Goal: Share content: Distribute website content to other platforms or users

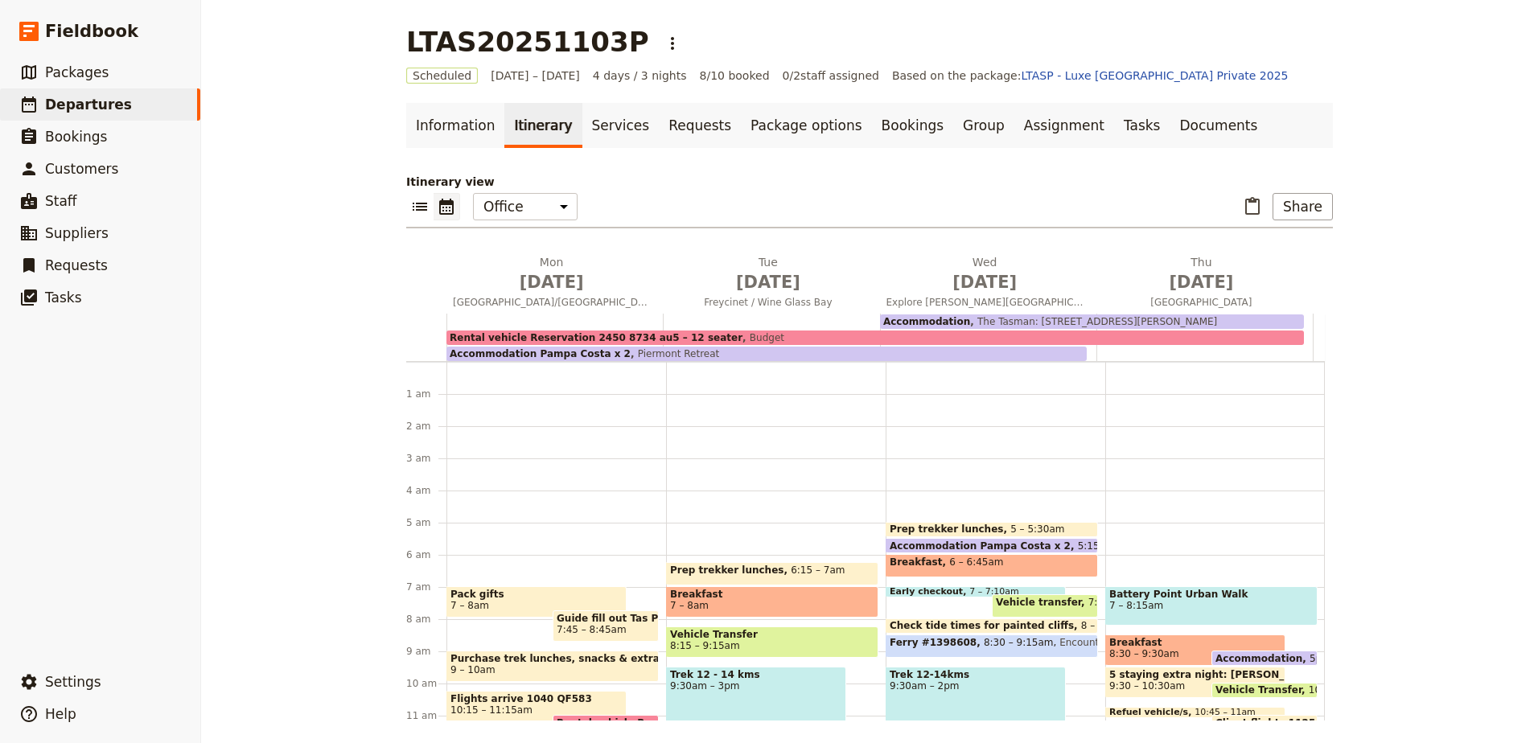
scroll to position [145, 0]
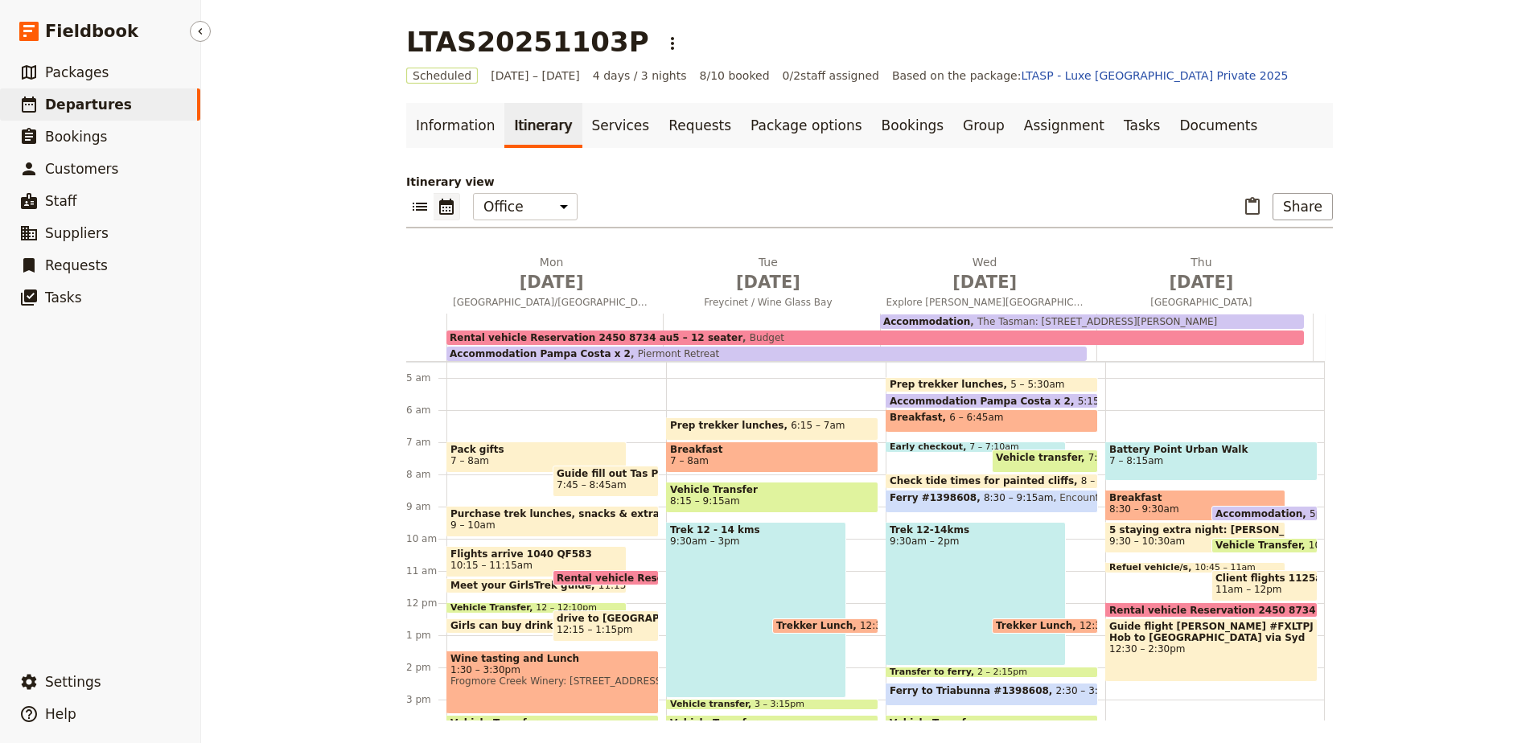
click at [84, 111] on span "Departures" at bounding box center [88, 105] width 87 height 16
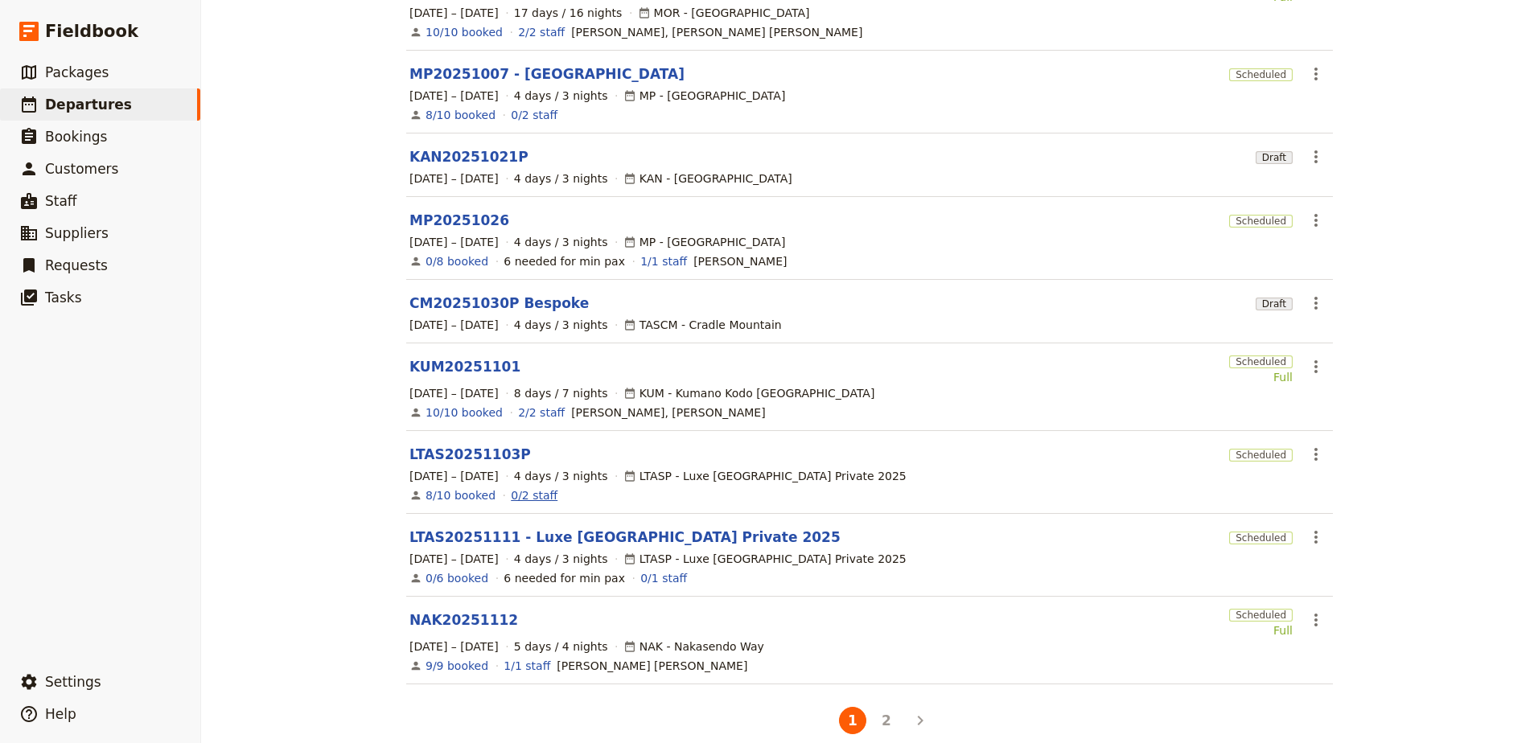
scroll to position [295, 0]
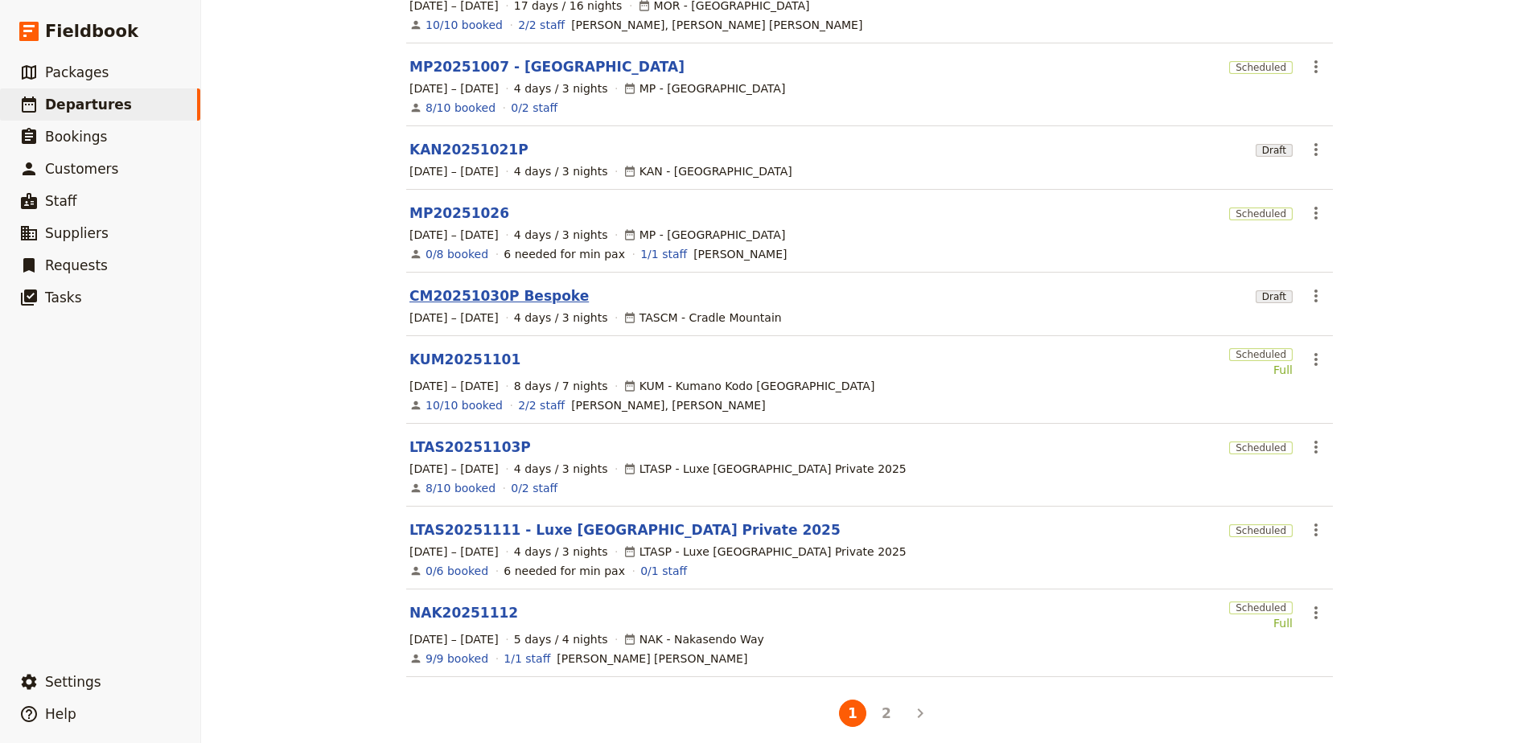
click at [475, 292] on link "CM20251030P Bespoke" at bounding box center [498, 295] width 179 height 19
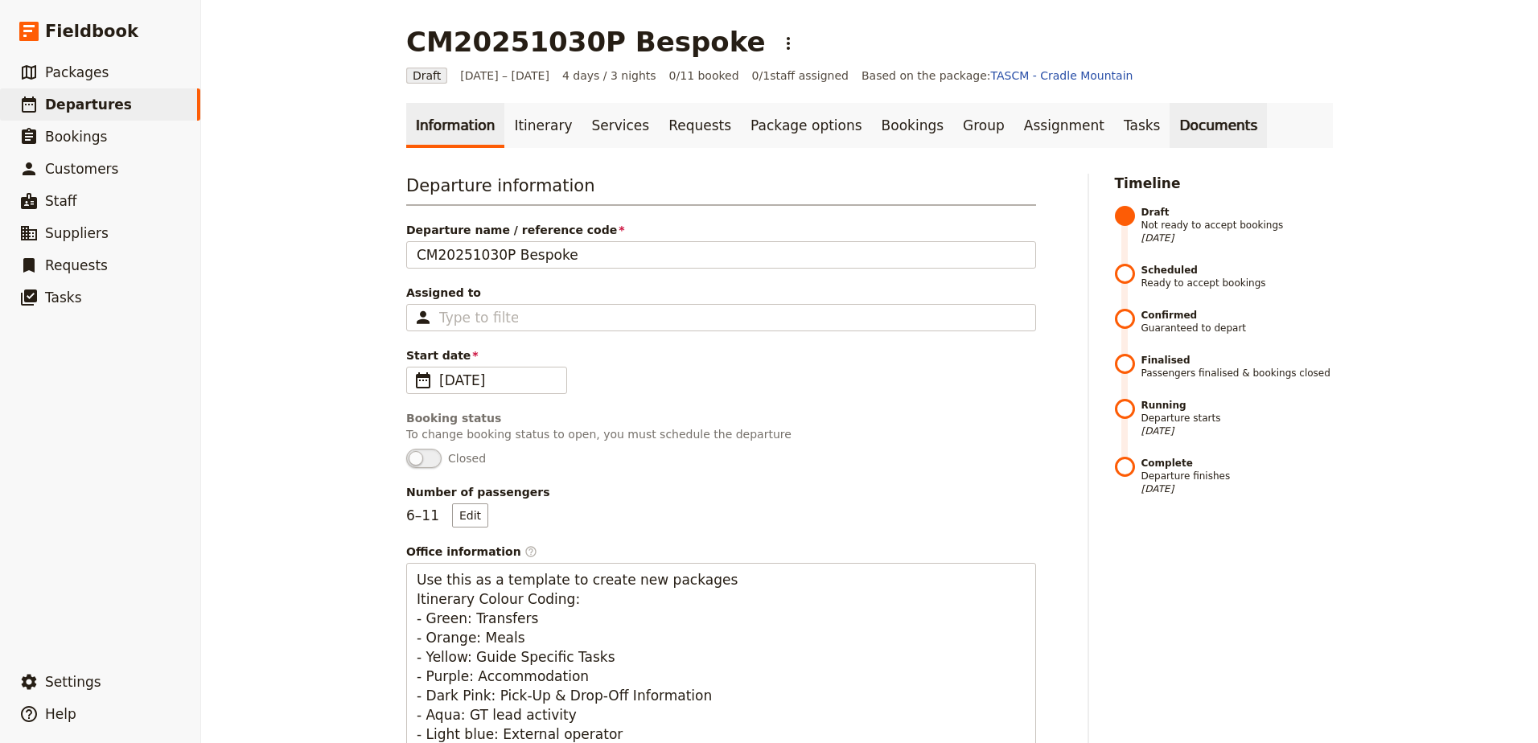
click at [1170, 131] on link "Documents" at bounding box center [1218, 125] width 97 height 45
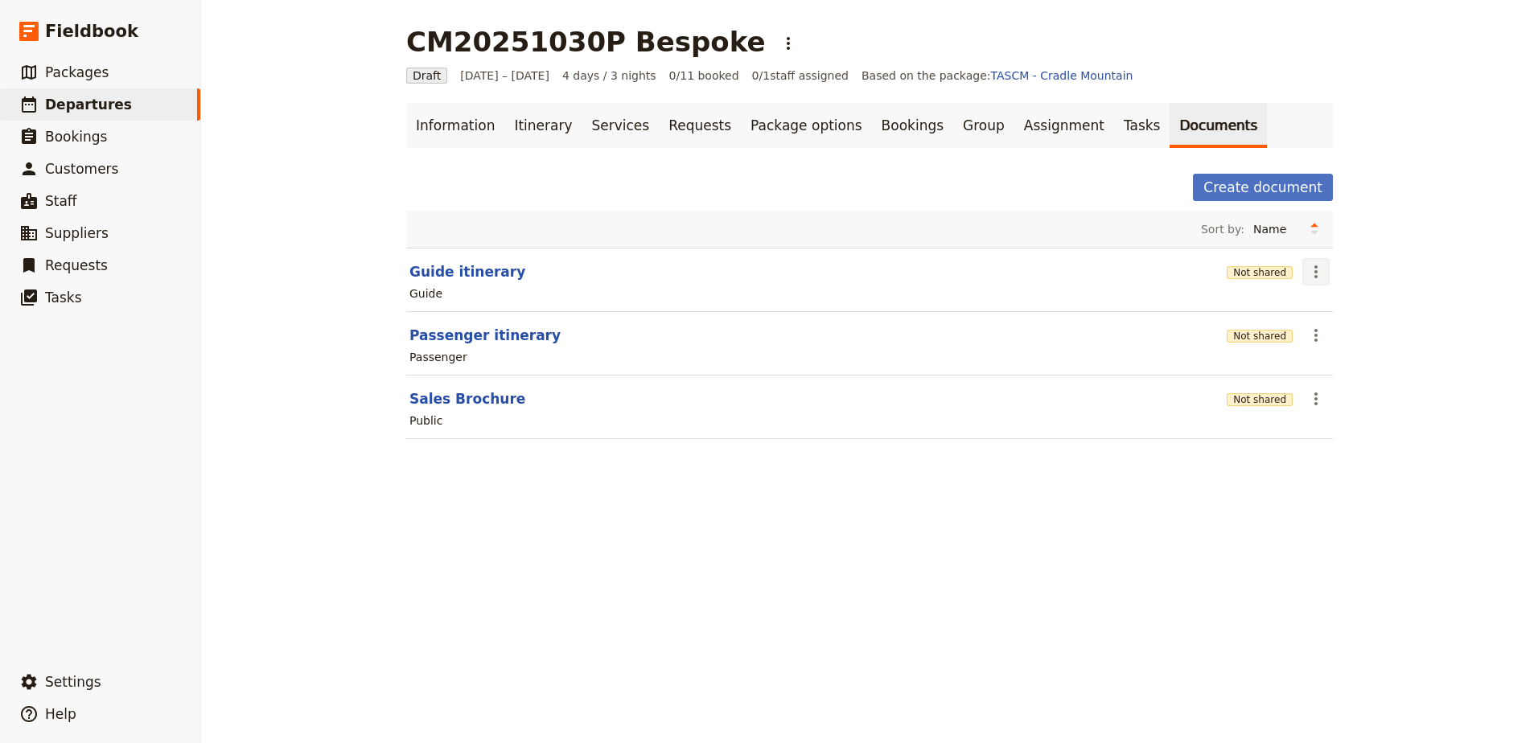
click at [1311, 260] on button "​" at bounding box center [1315, 271] width 27 height 27
click at [1343, 324] on span "Edit document" at bounding box center [1348, 330] width 82 height 16
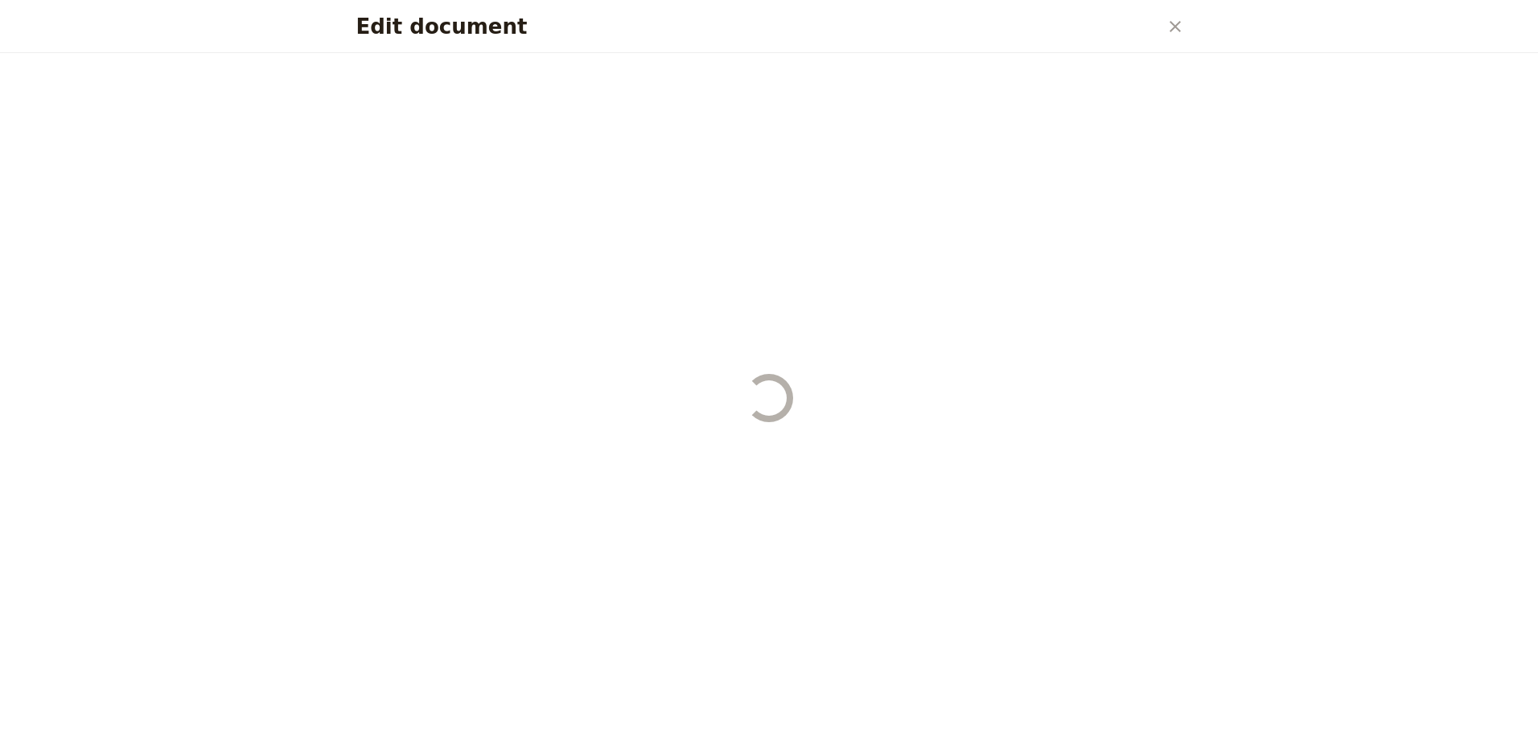
select select "STAFF"
select select "RUN_SHEET"
select select "DEFAULT"
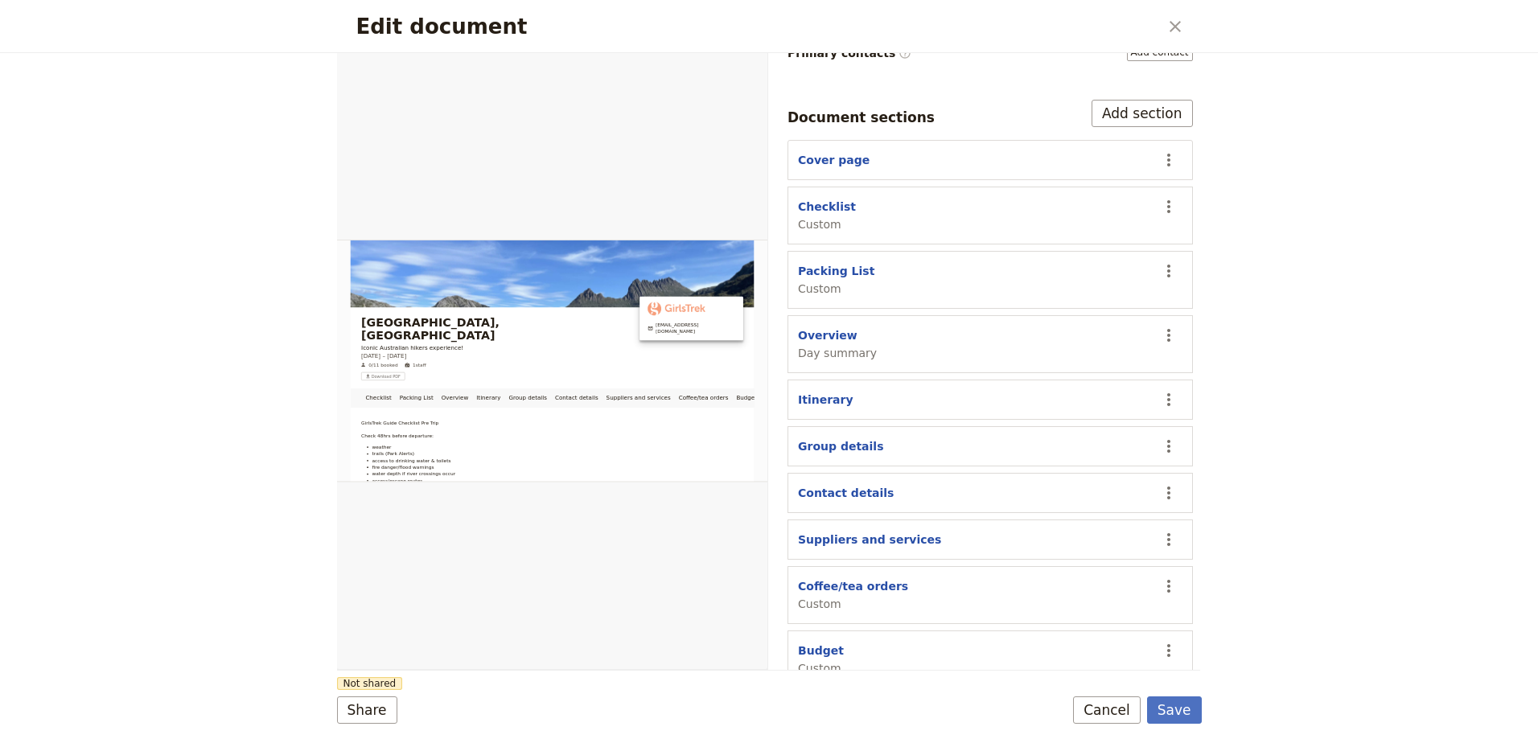
scroll to position [372, 0]
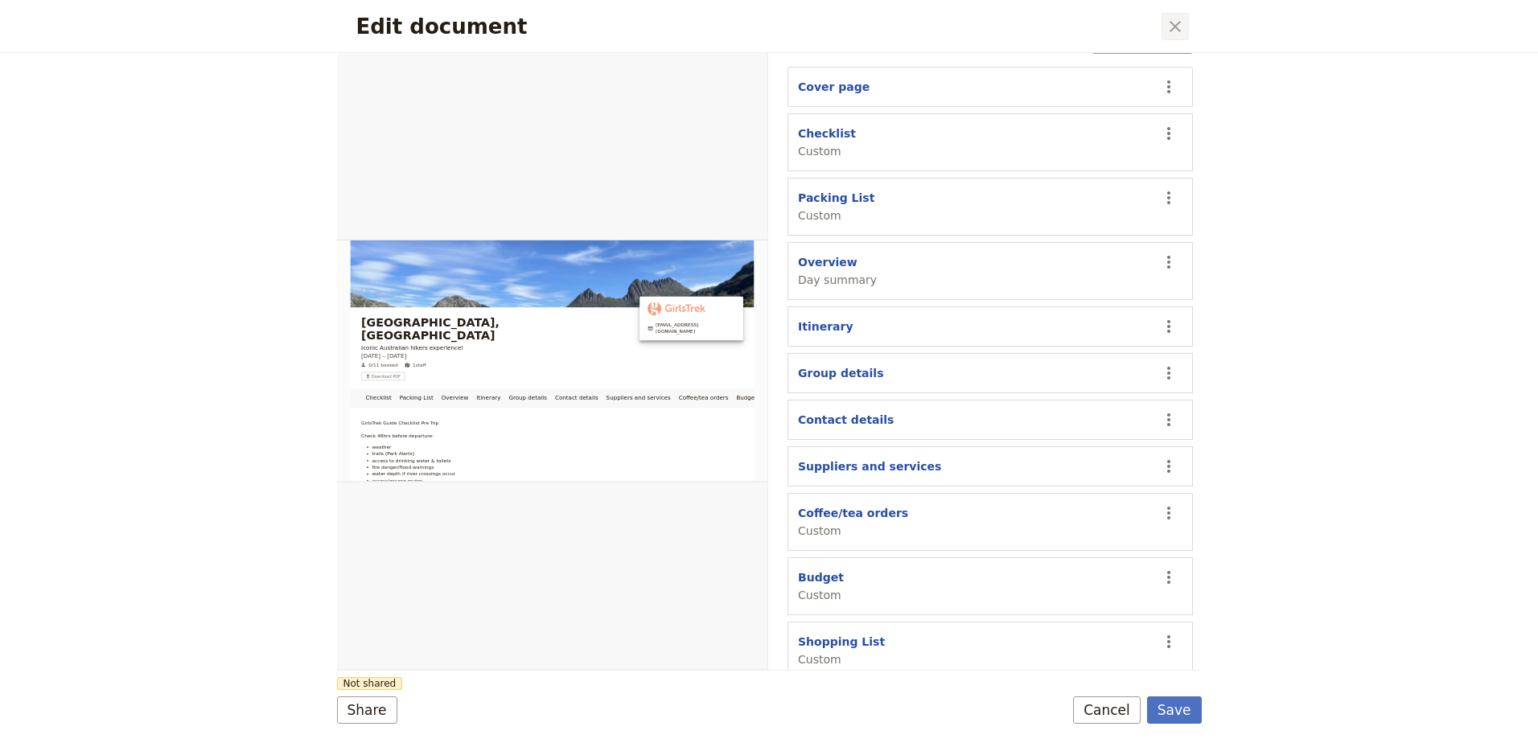
click at [1173, 27] on icon "Close dialog" at bounding box center [1175, 26] width 19 height 19
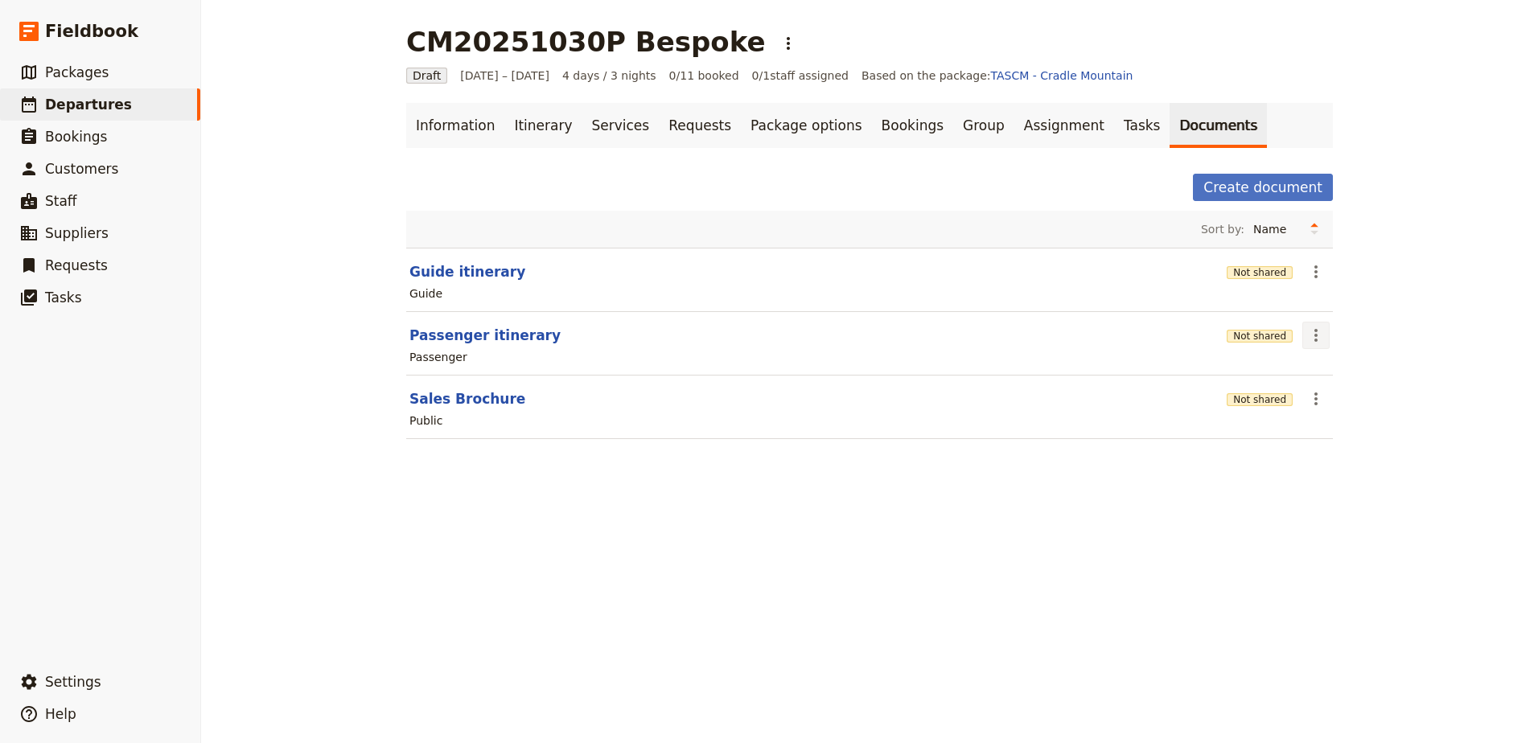
click at [1308, 343] on icon "Actions" at bounding box center [1315, 335] width 19 height 19
click at [1323, 362] on button "Share" at bounding box center [1356, 371] width 117 height 23
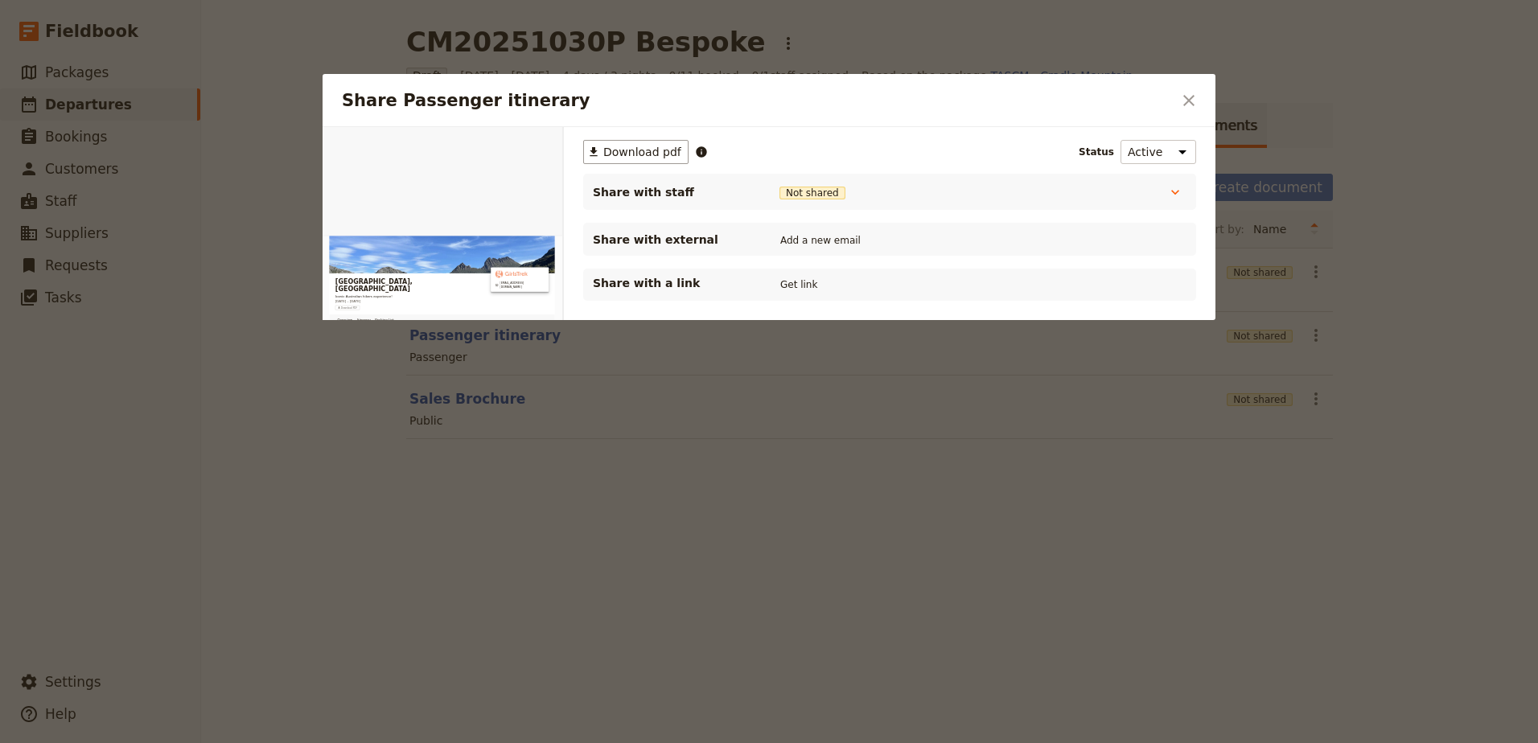
scroll to position [0, 0]
click at [794, 287] on button "Get link" at bounding box center [798, 285] width 45 height 18
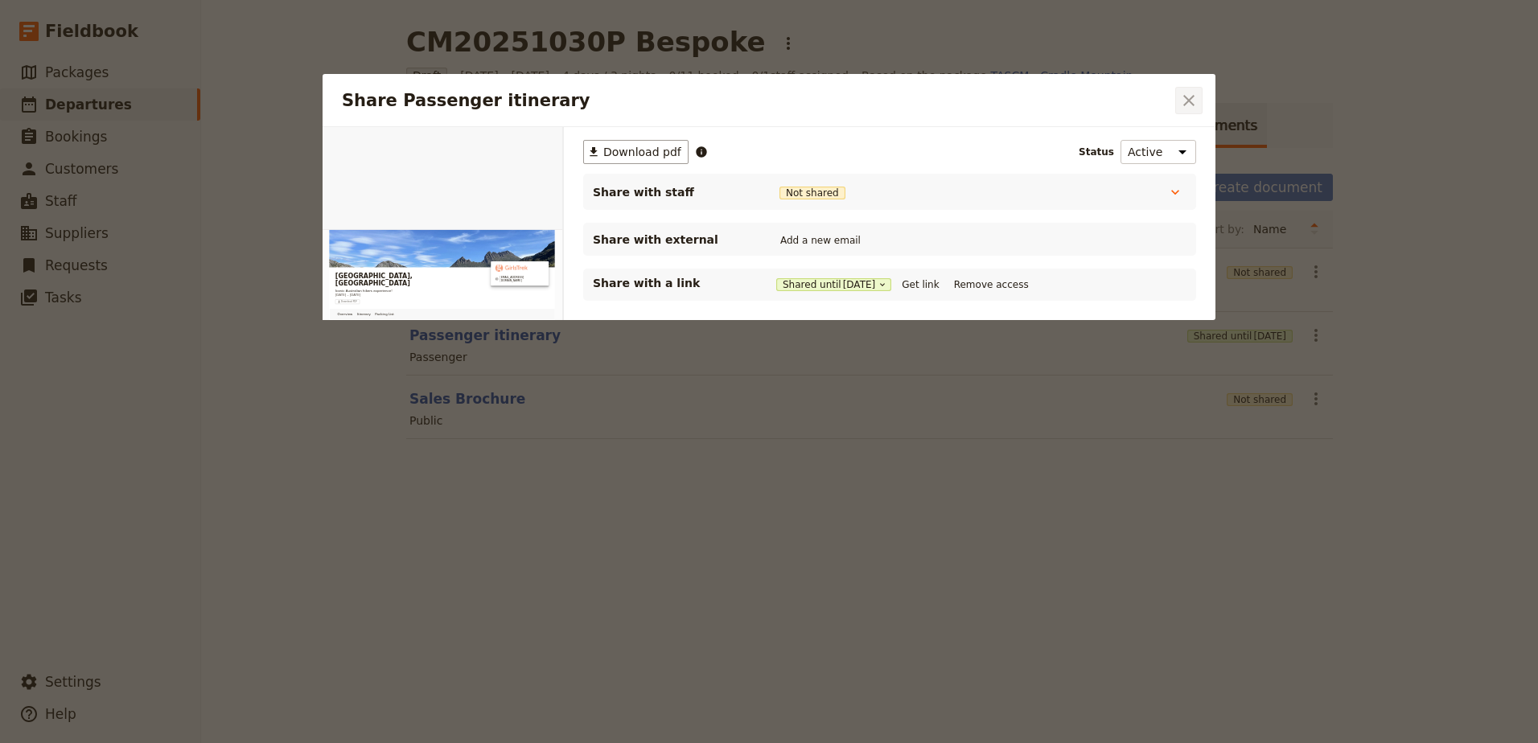
click at [1181, 96] on icon "Close dialog" at bounding box center [1188, 100] width 19 height 19
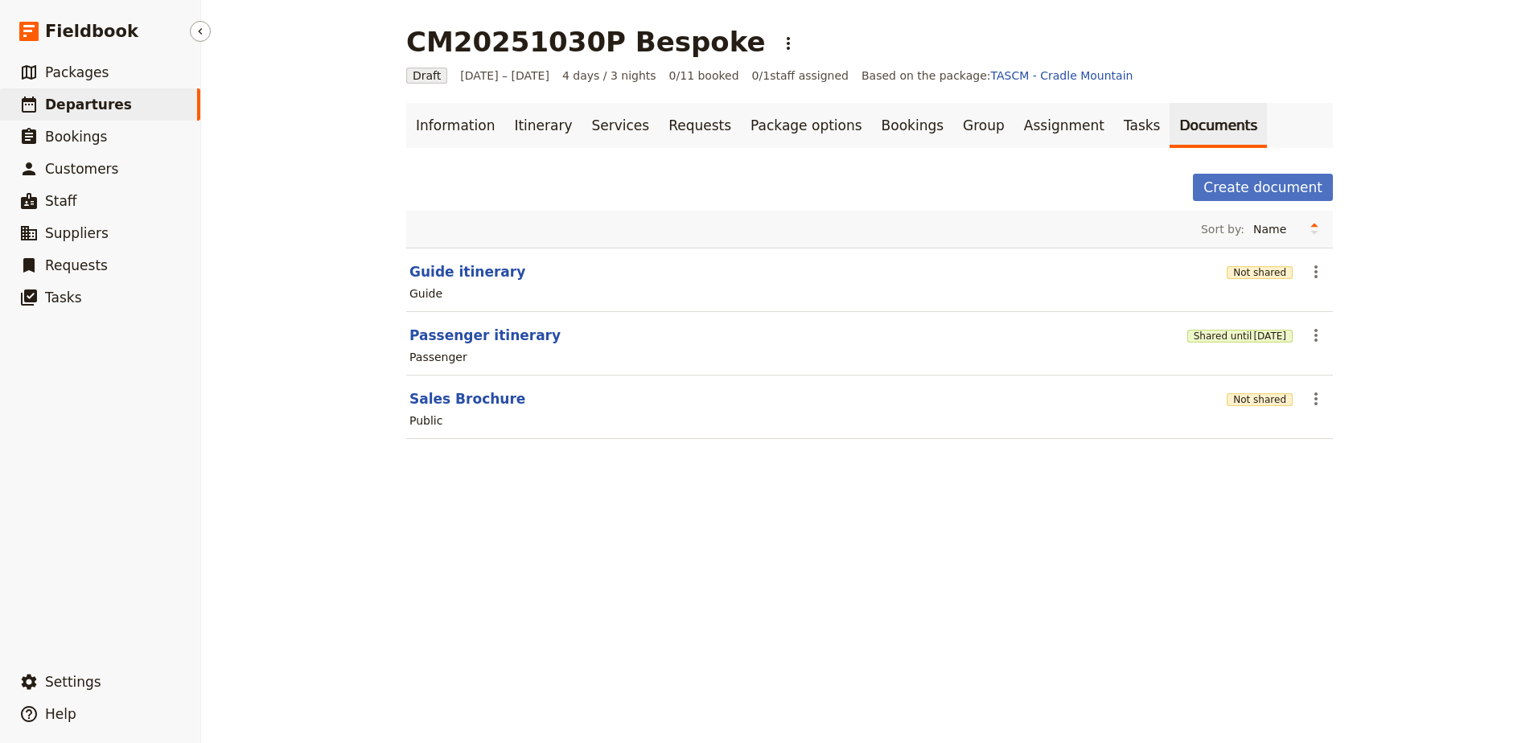
click at [84, 102] on span "Departures" at bounding box center [88, 105] width 87 height 16
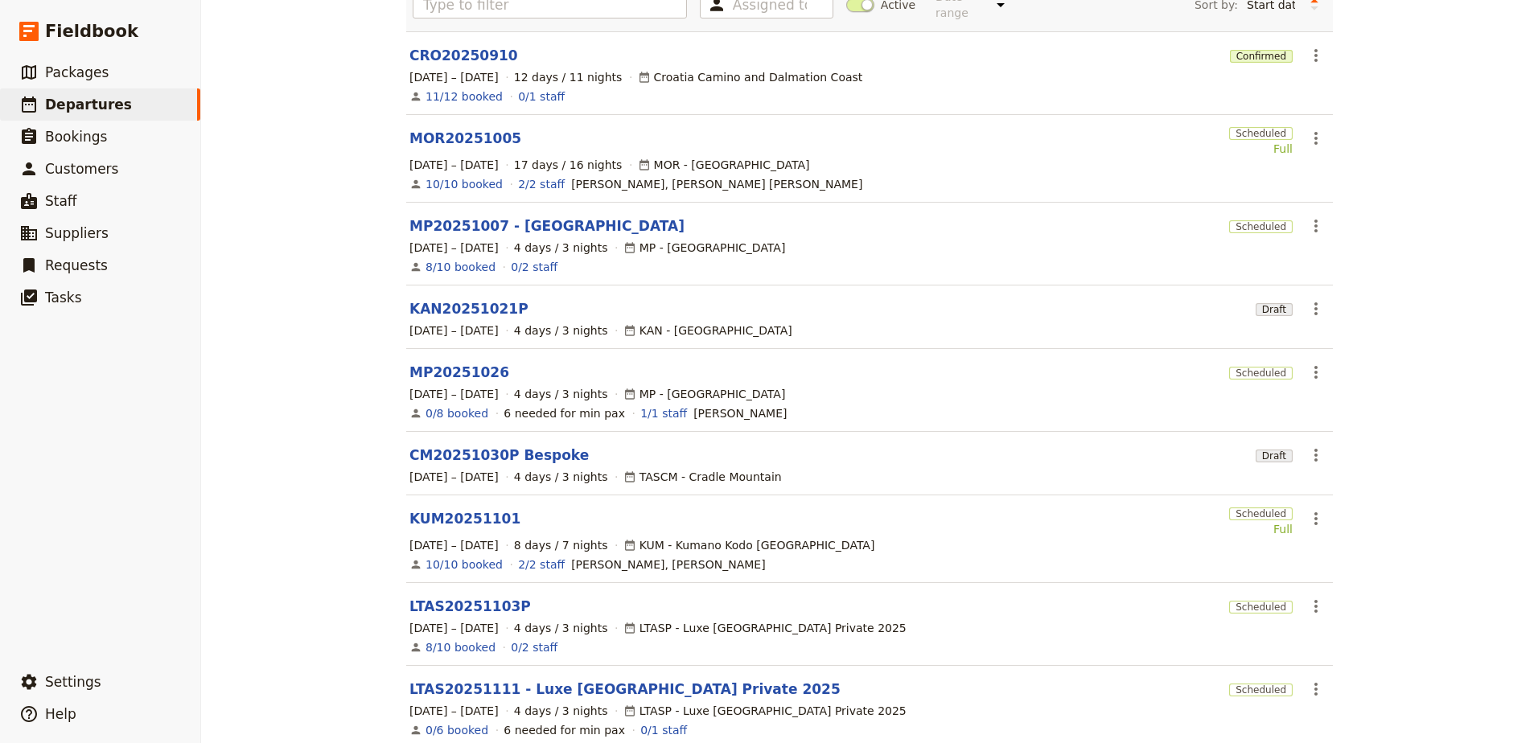
scroll to position [295, 0]
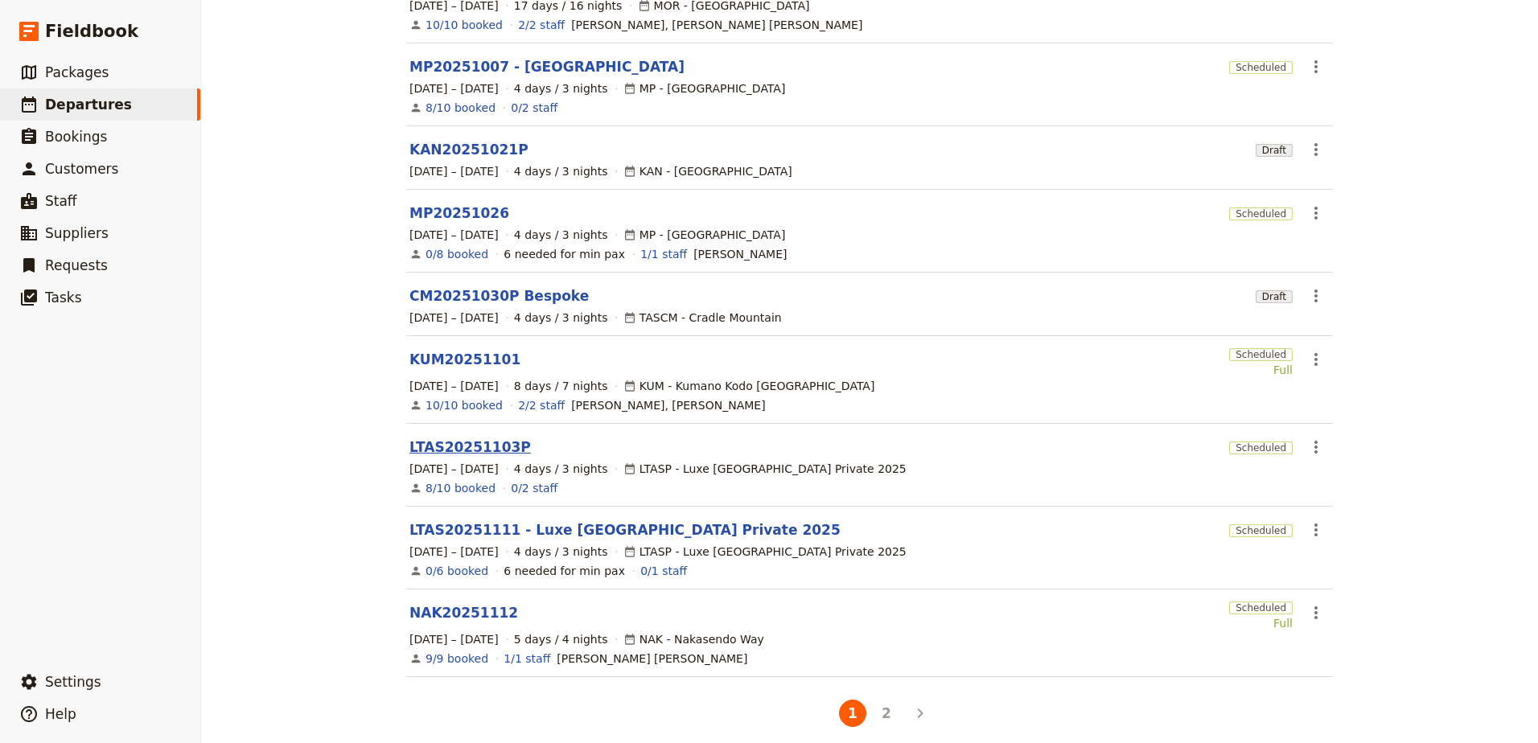
click at [483, 438] on link "LTAS20251103P" at bounding box center [469, 447] width 121 height 19
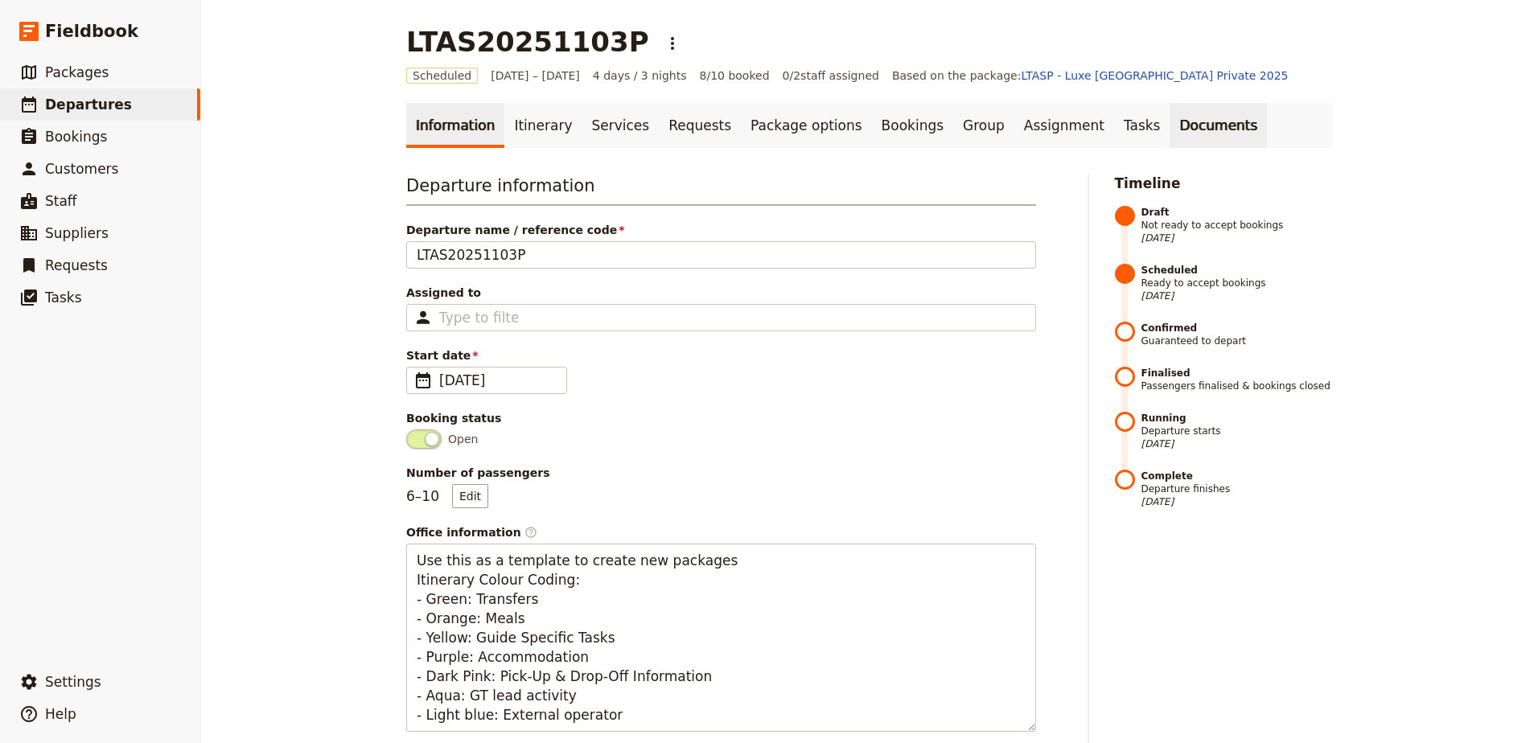
click at [1170, 130] on link "Documents" at bounding box center [1218, 125] width 97 height 45
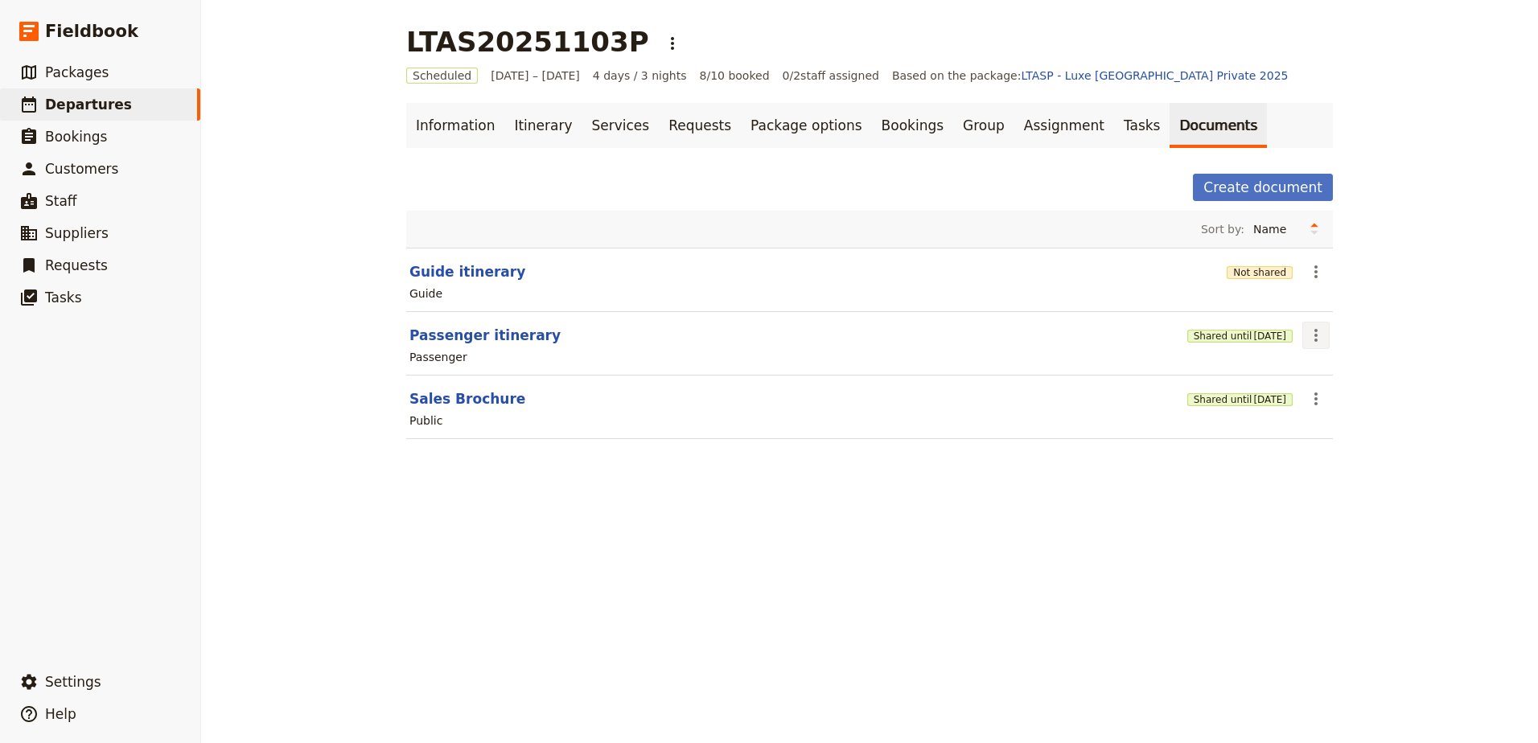
click at [1321, 340] on button "​" at bounding box center [1315, 335] width 27 height 27
click at [1327, 374] on span "Share" at bounding box center [1323, 371] width 32 height 16
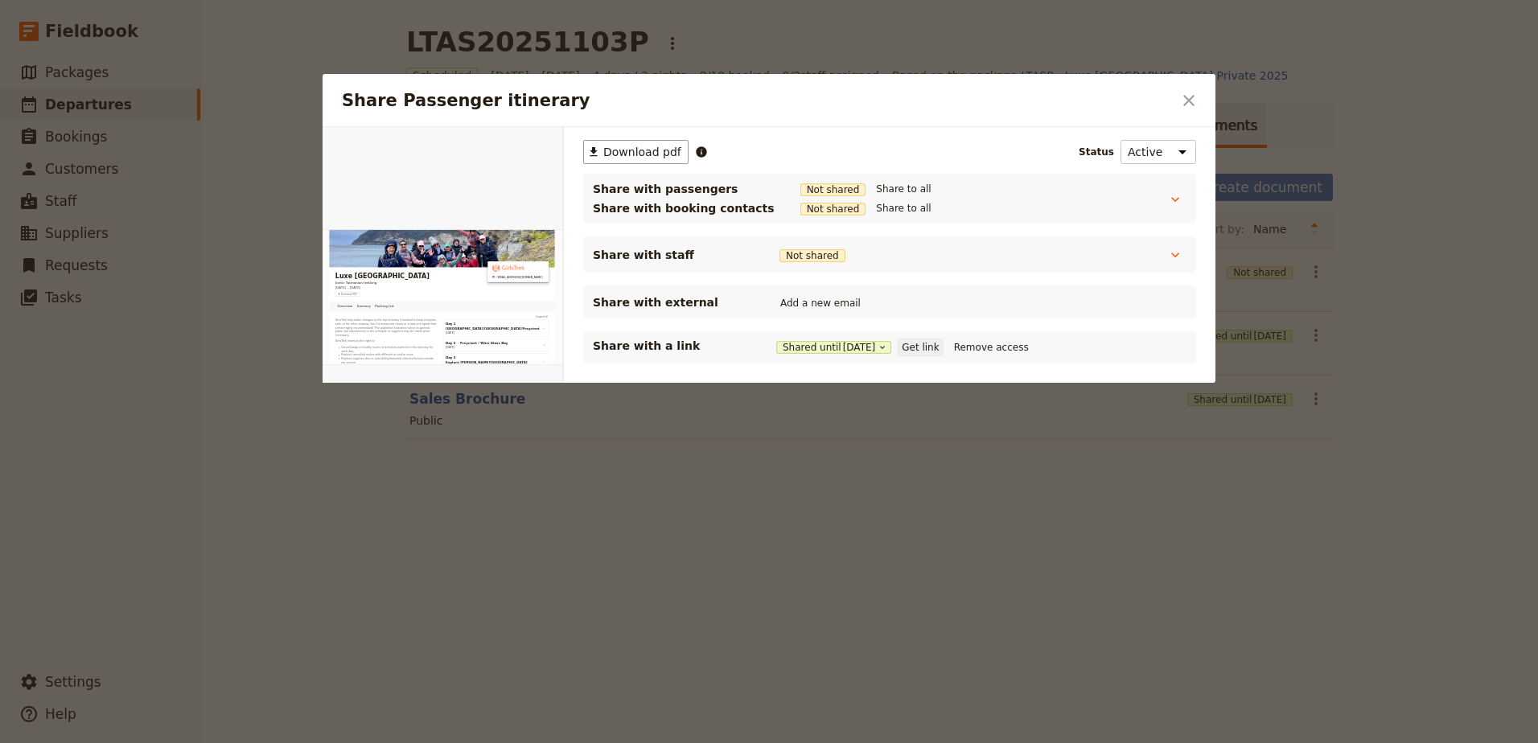
click at [941, 351] on button "Get link" at bounding box center [920, 348] width 45 height 18
